Goal: Check status: Check status

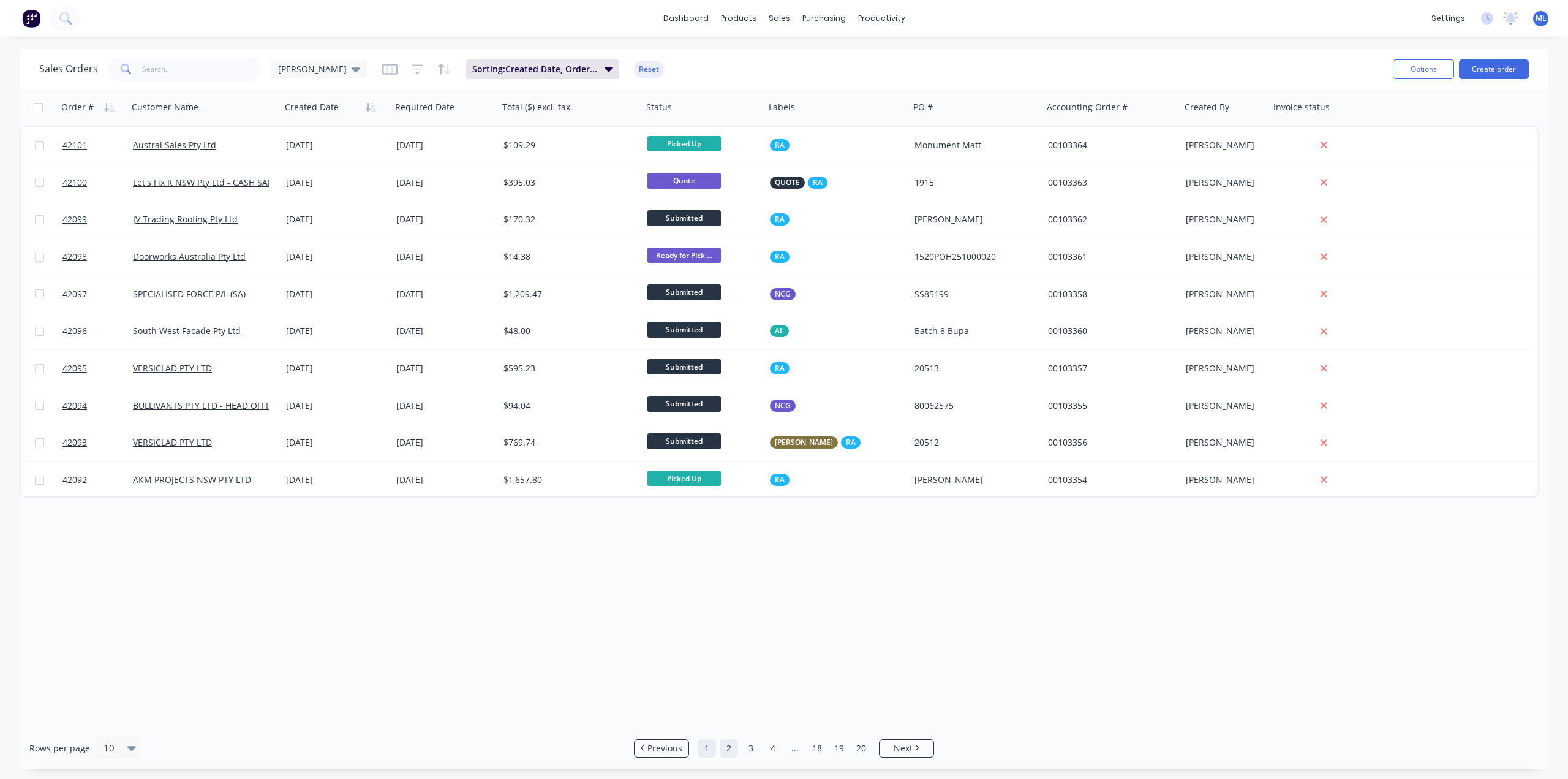
click at [705, 748] on link "1" at bounding box center [707, 748] width 19 height 19
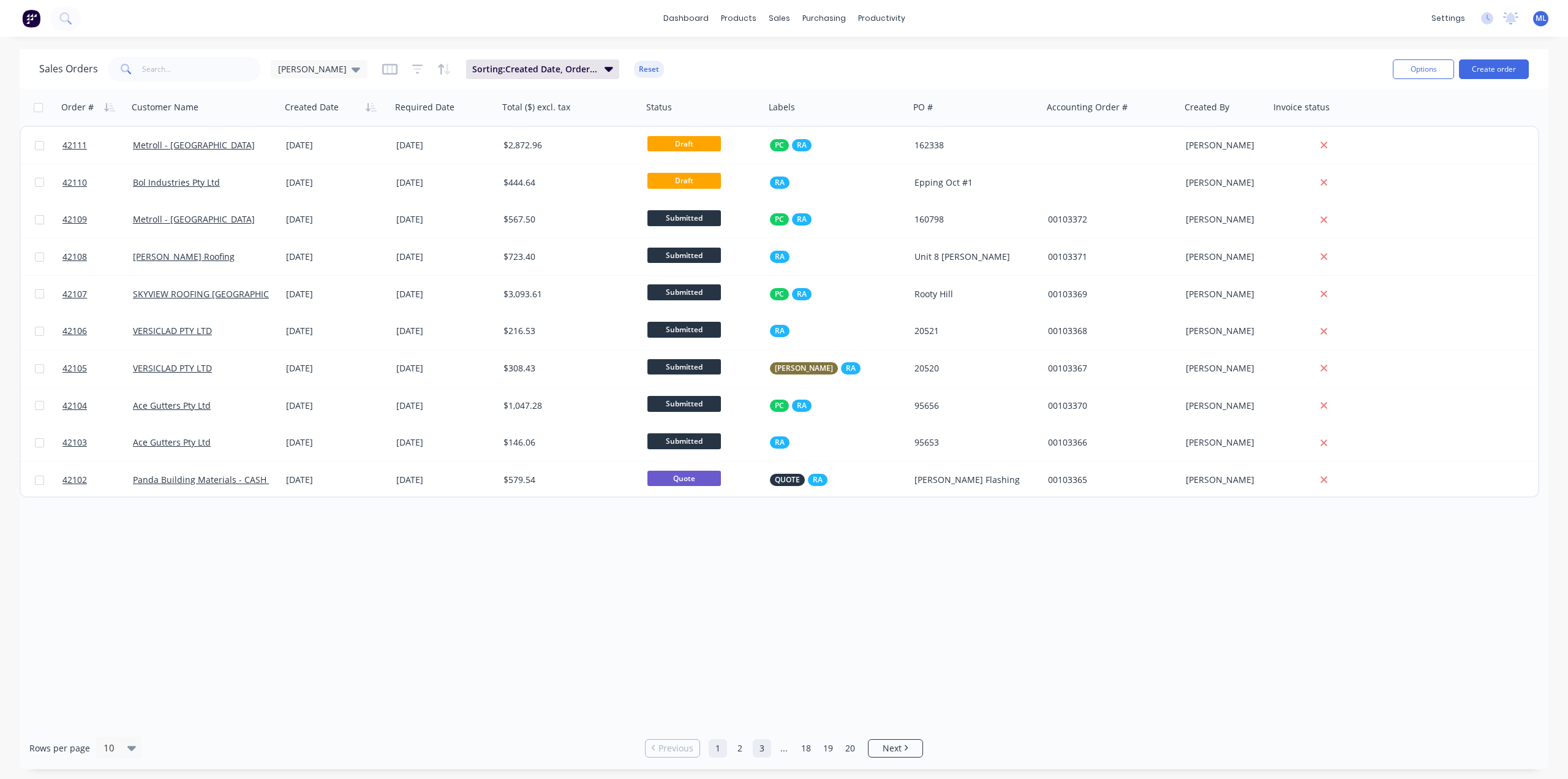
click at [760, 747] on link "3" at bounding box center [762, 748] width 19 height 19
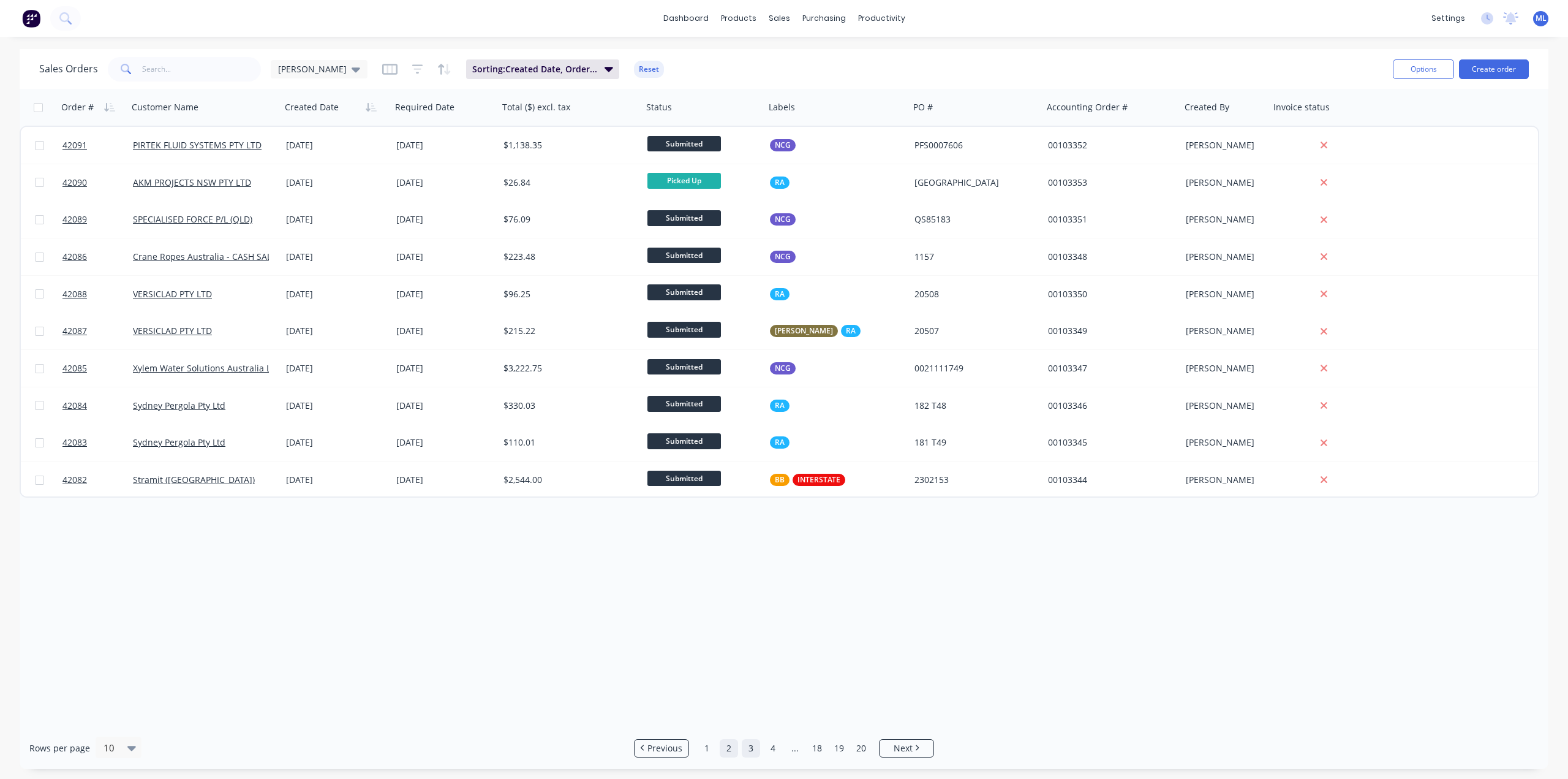
click at [733, 751] on link "2" at bounding box center [729, 748] width 19 height 19
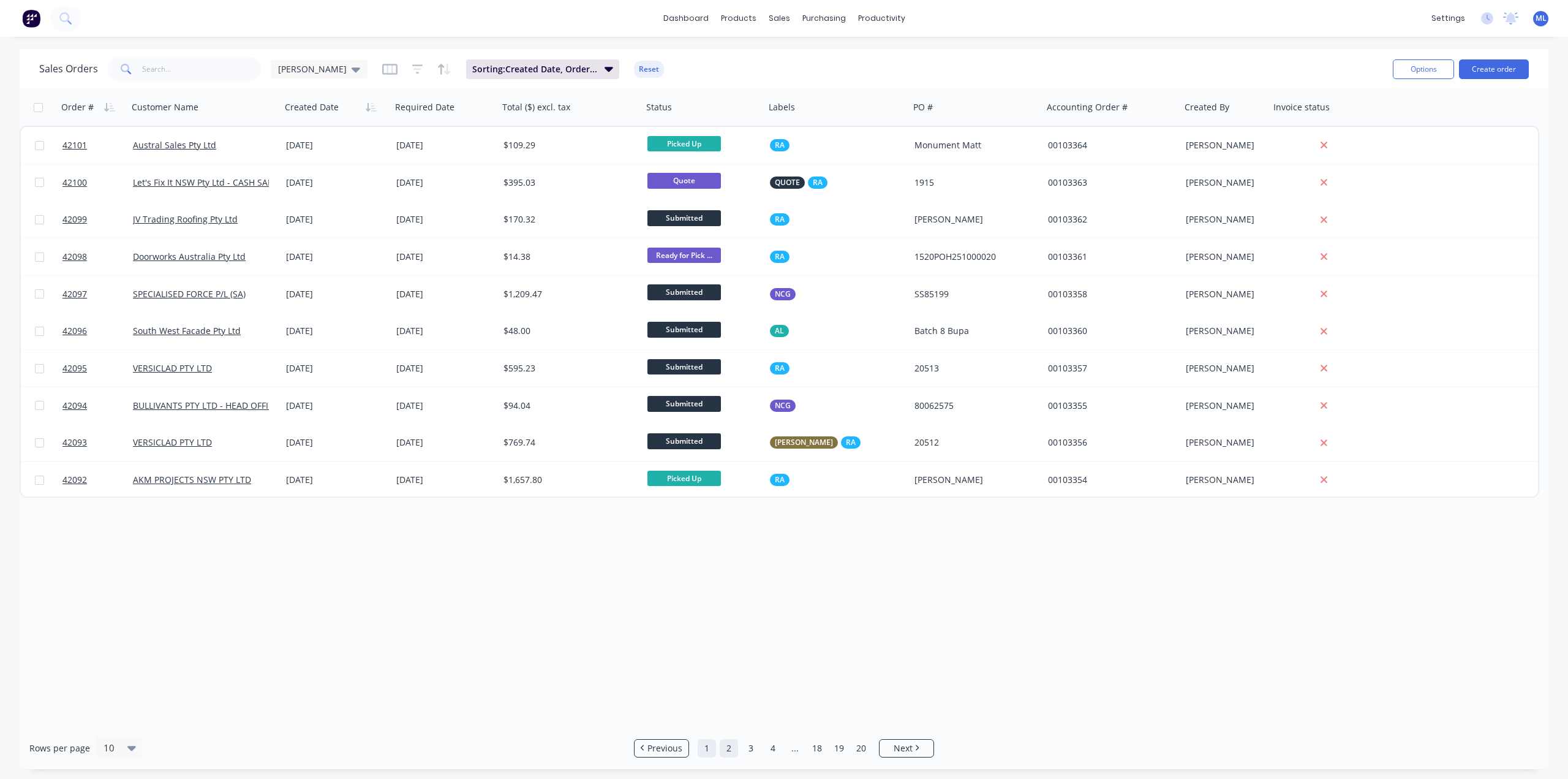
click at [702, 751] on link "1" at bounding box center [707, 748] width 19 height 19
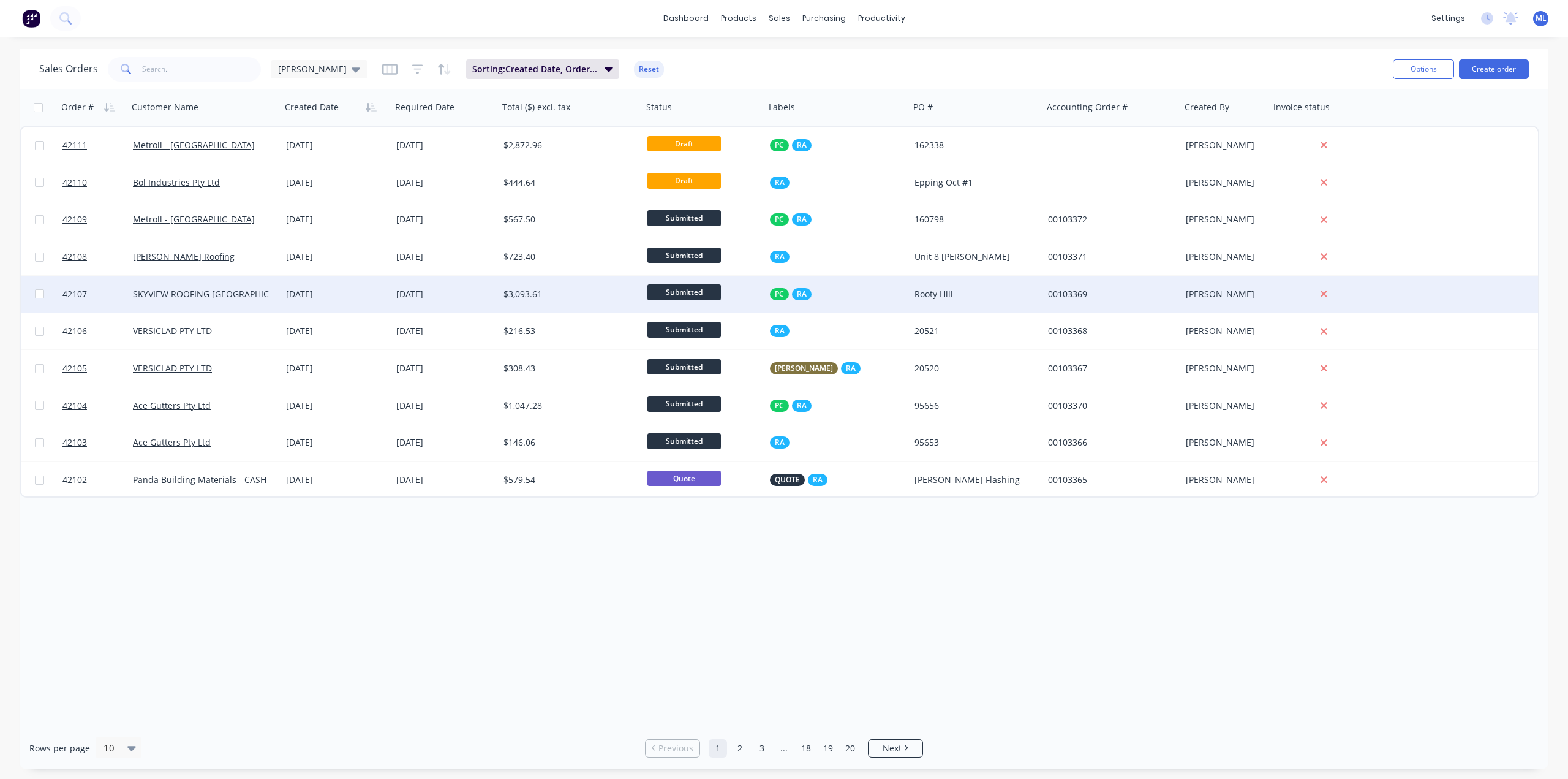
click at [530, 306] on div "$3,093.61" at bounding box center [571, 294] width 144 height 37
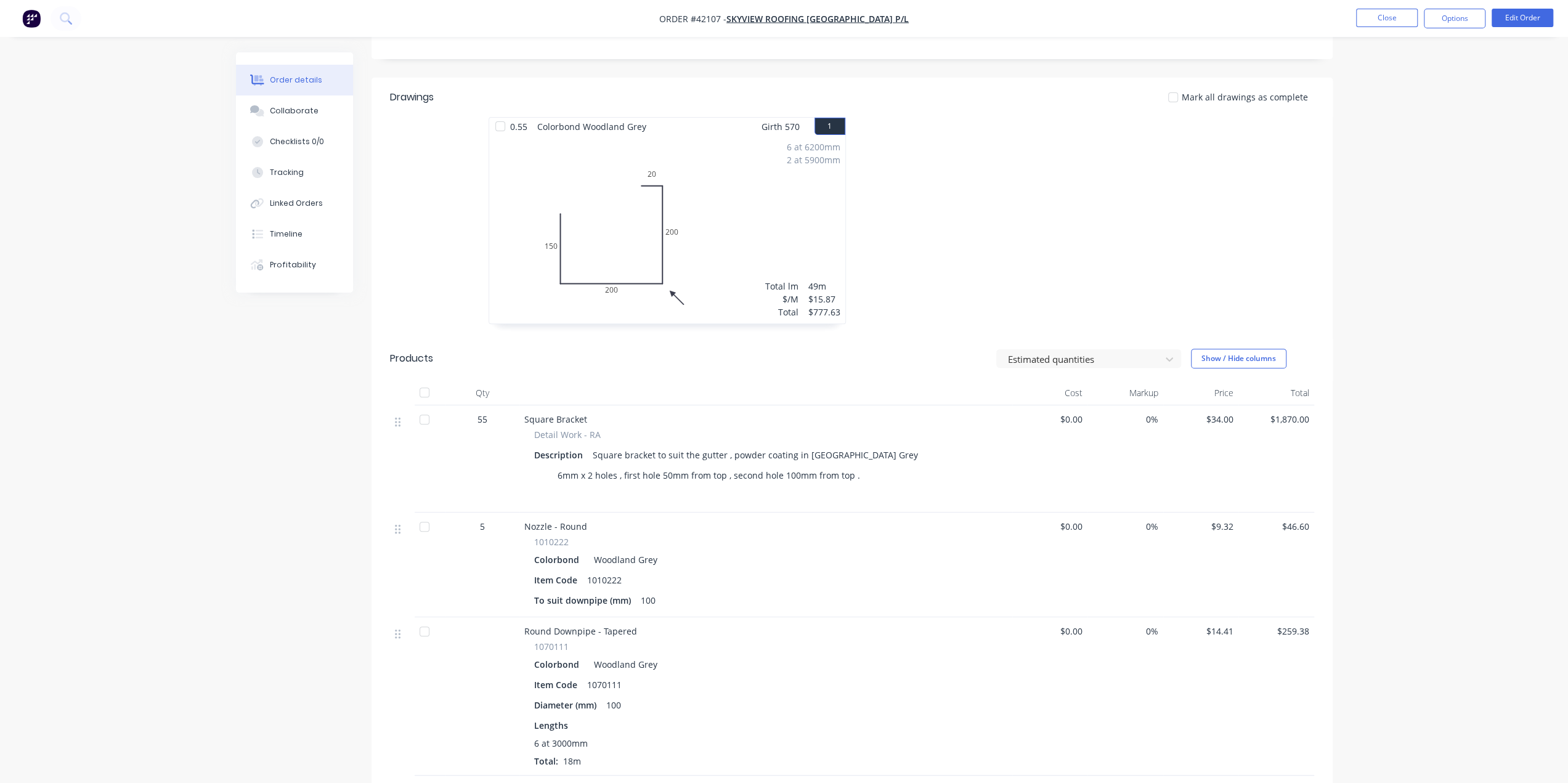
scroll to position [123, 0]
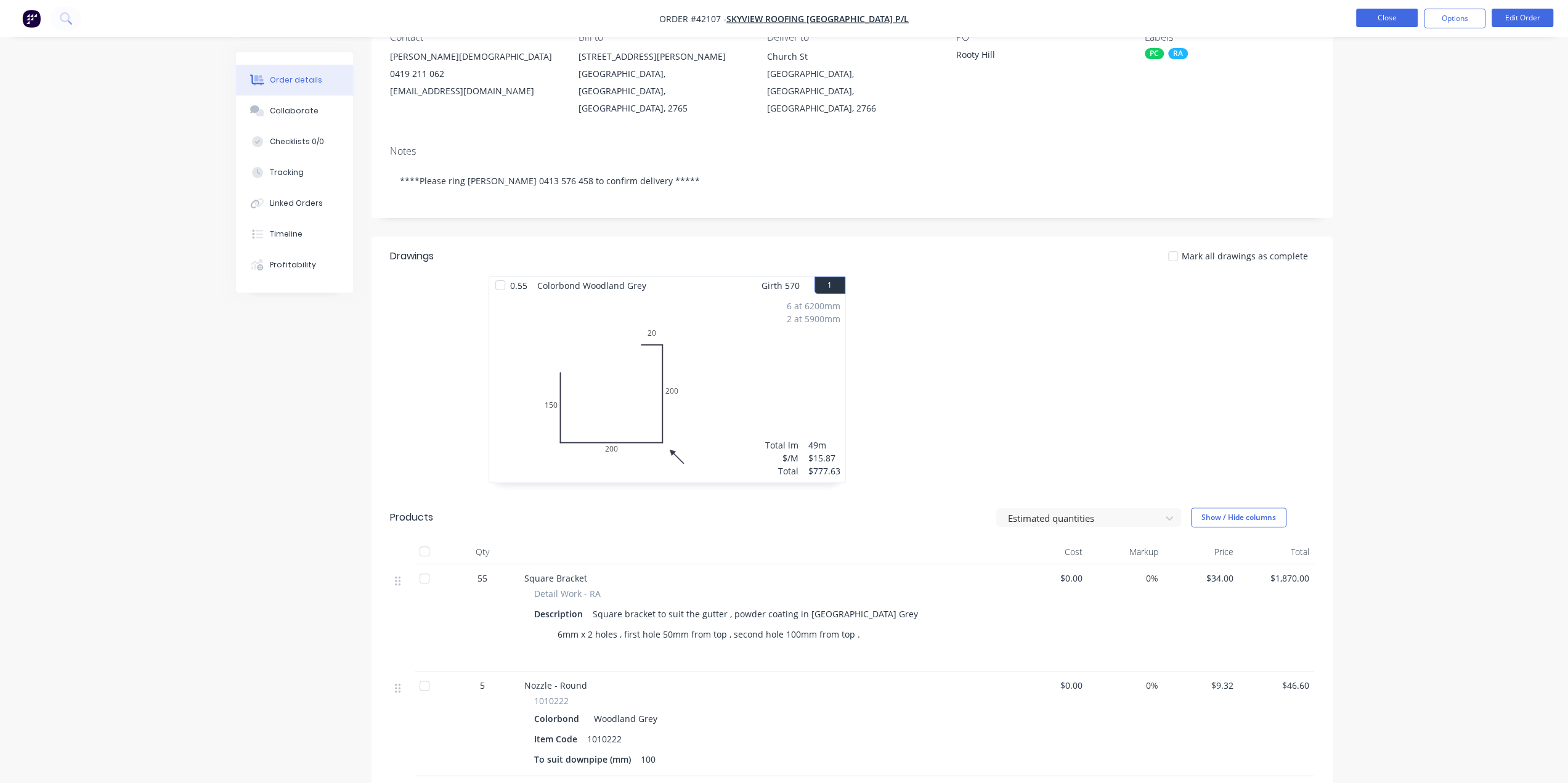
click at [1386, 25] on button "Close" at bounding box center [1386, 18] width 61 height 19
